Goal: Transaction & Acquisition: Purchase product/service

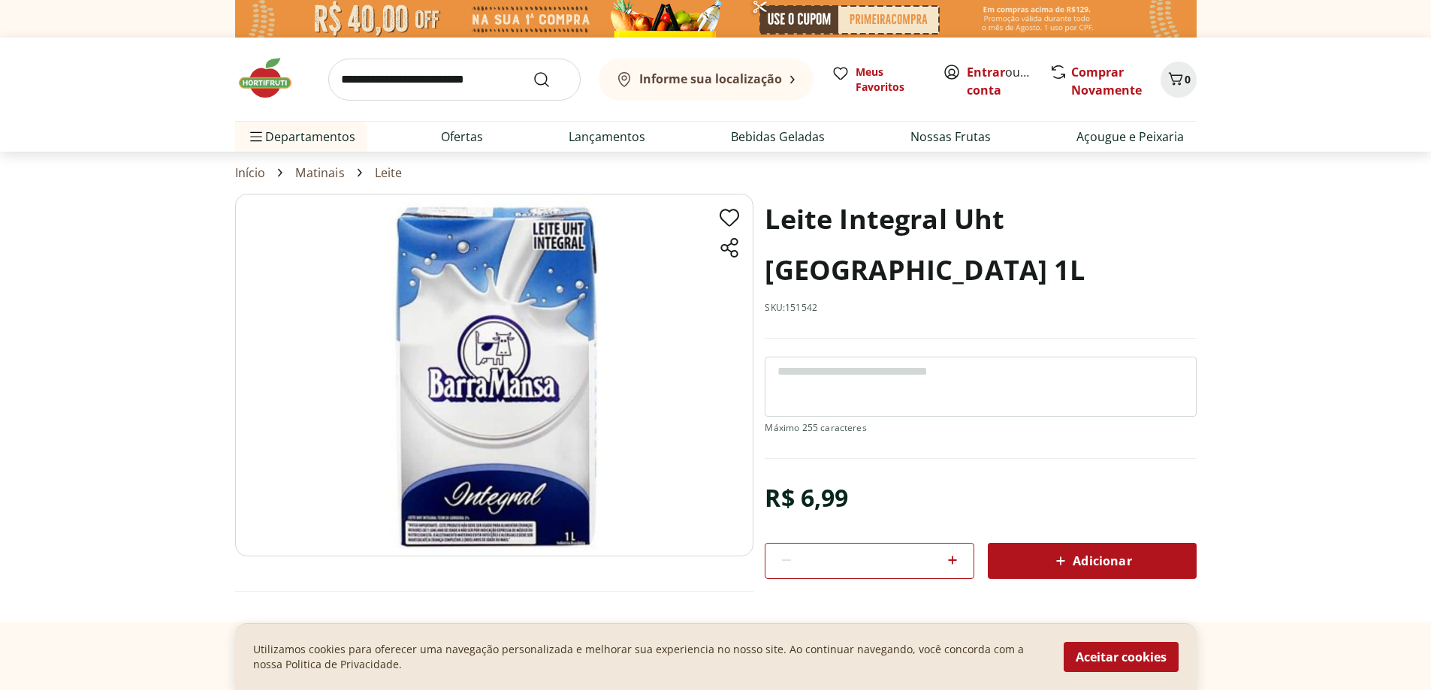
click at [504, 382] on img at bounding box center [494, 375] width 518 height 363
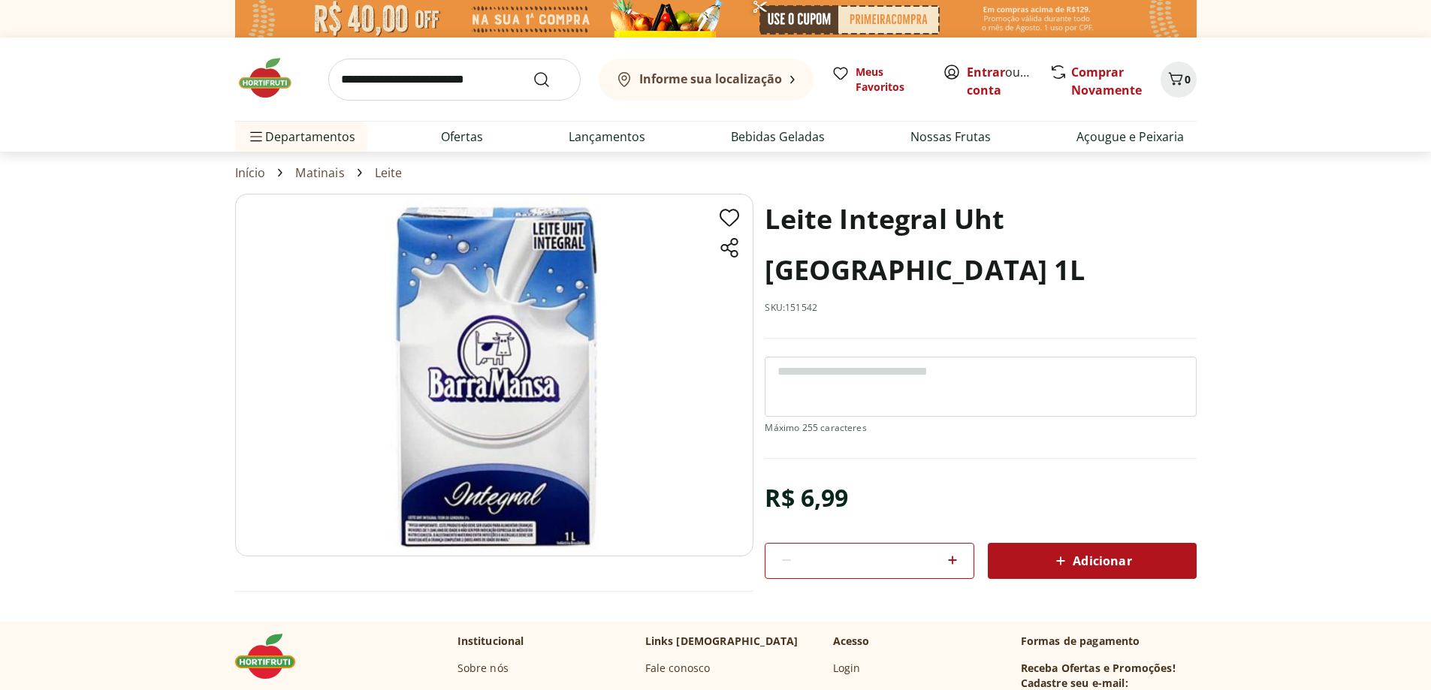
click at [554, 384] on img at bounding box center [494, 375] width 518 height 363
